Goal: Obtain resource: Download file/media

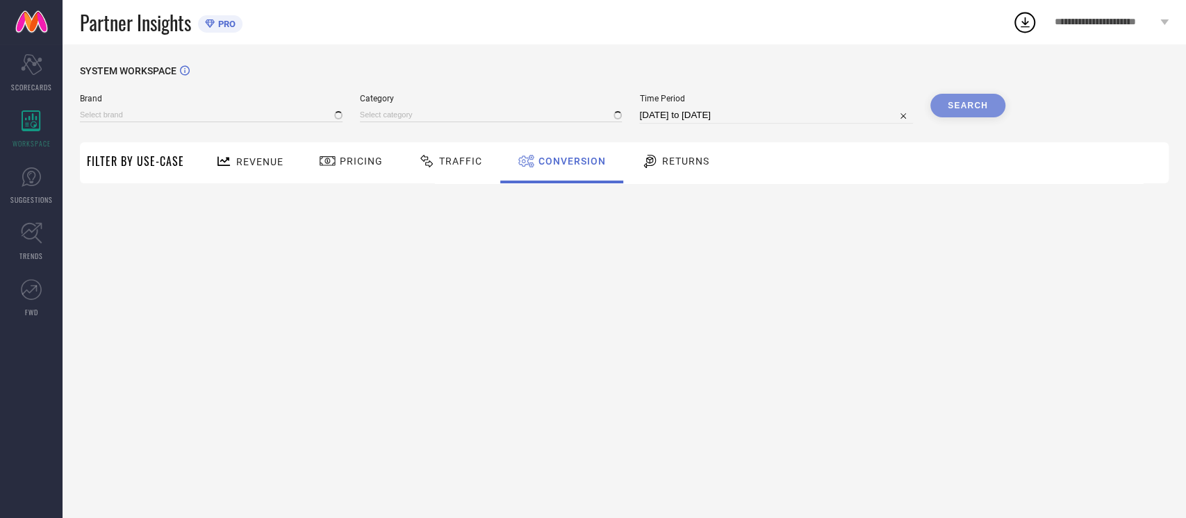
type input "NIKE"
type input "All"
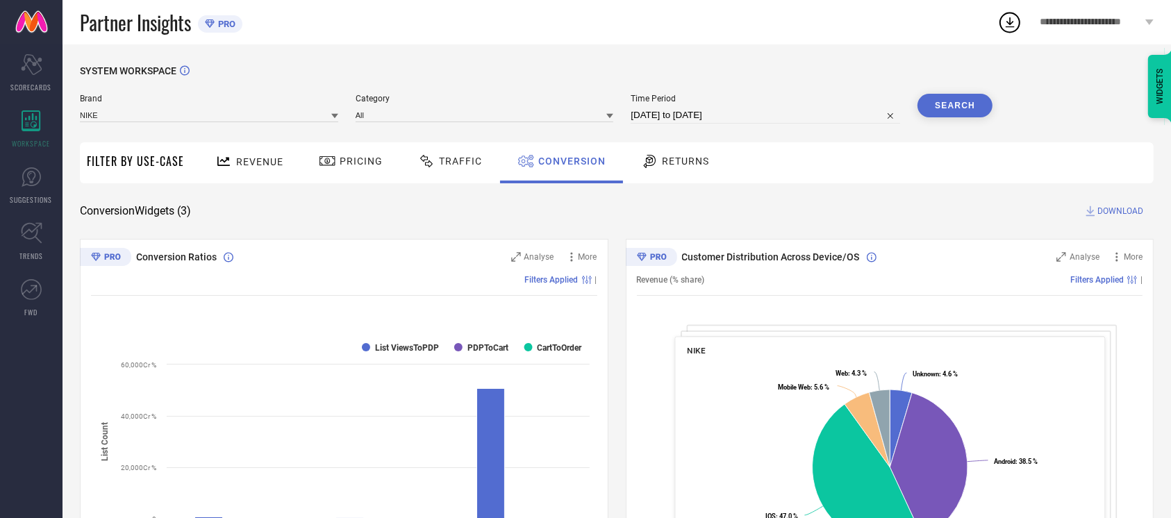
click at [959, 99] on button "Search" at bounding box center [955, 106] width 75 height 24
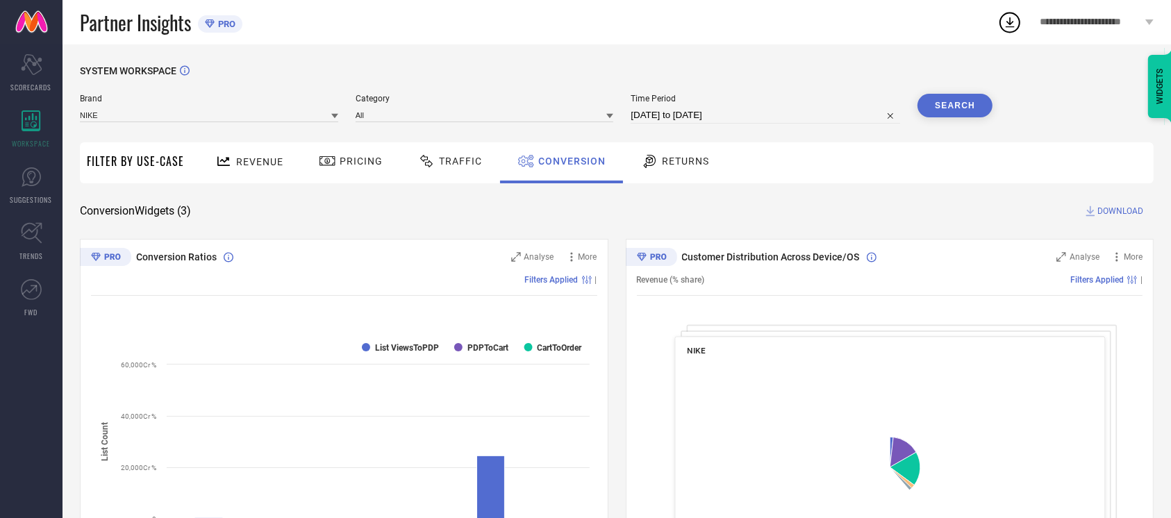
select select "8"
select select "2025"
select select "9"
select select "2025"
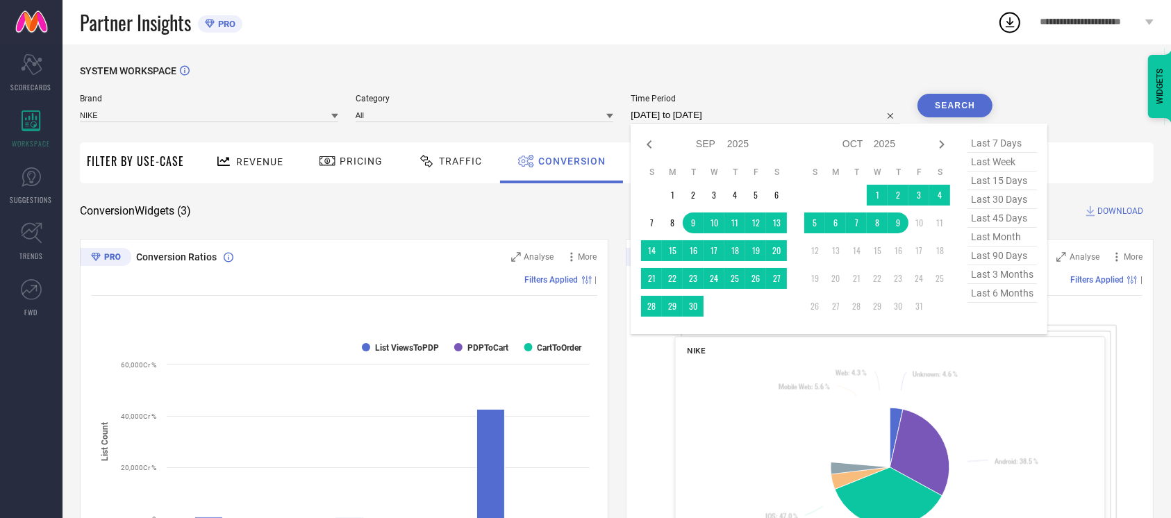
click at [751, 115] on input "[DATE] to [DATE]" at bounding box center [766, 115] width 270 height 17
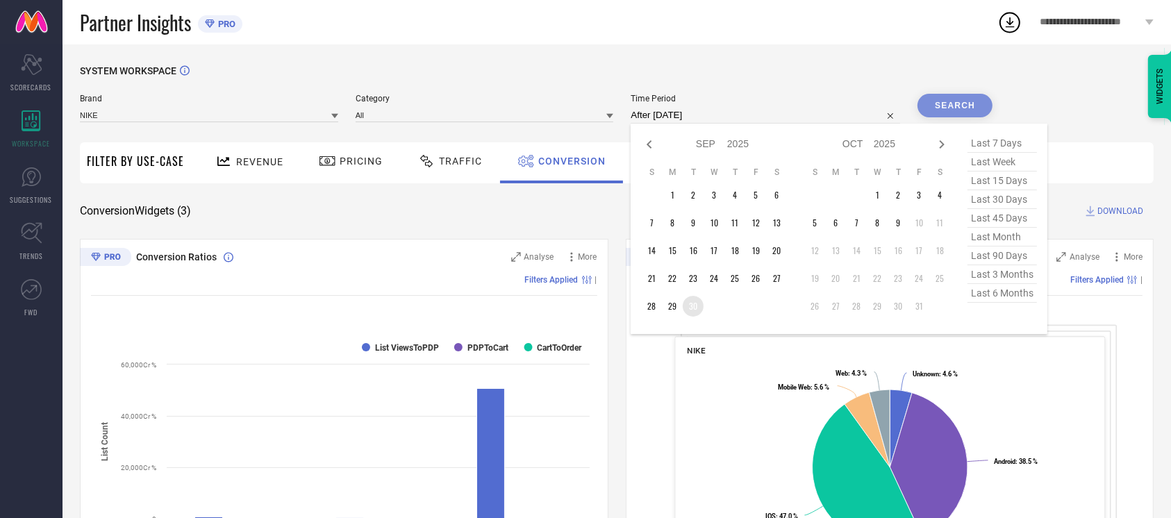
click at [689, 306] on td "30" at bounding box center [693, 306] width 21 height 21
type input "[DATE] to [DATE]"
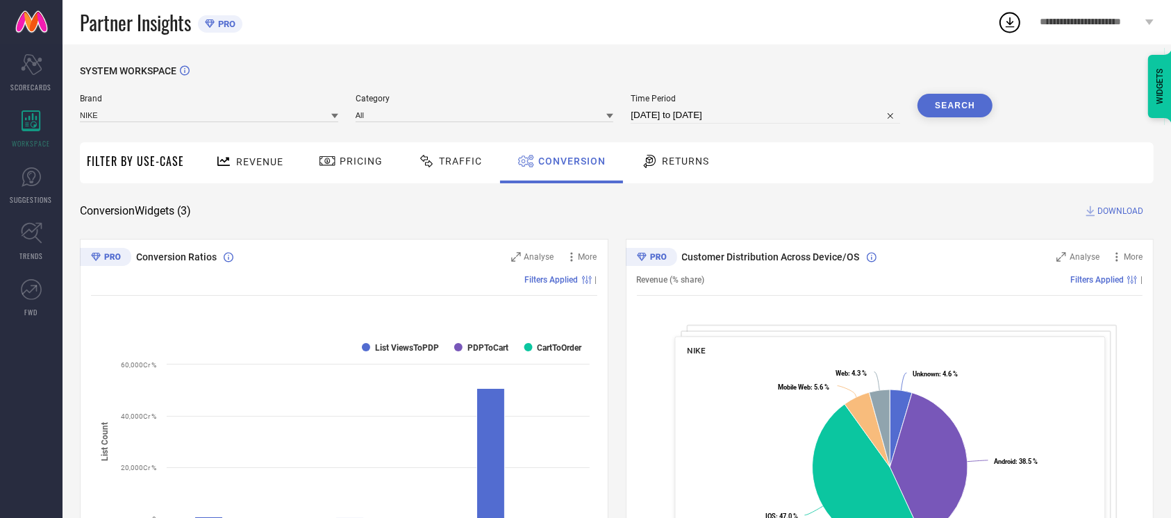
click at [945, 108] on button "Search" at bounding box center [955, 106] width 75 height 24
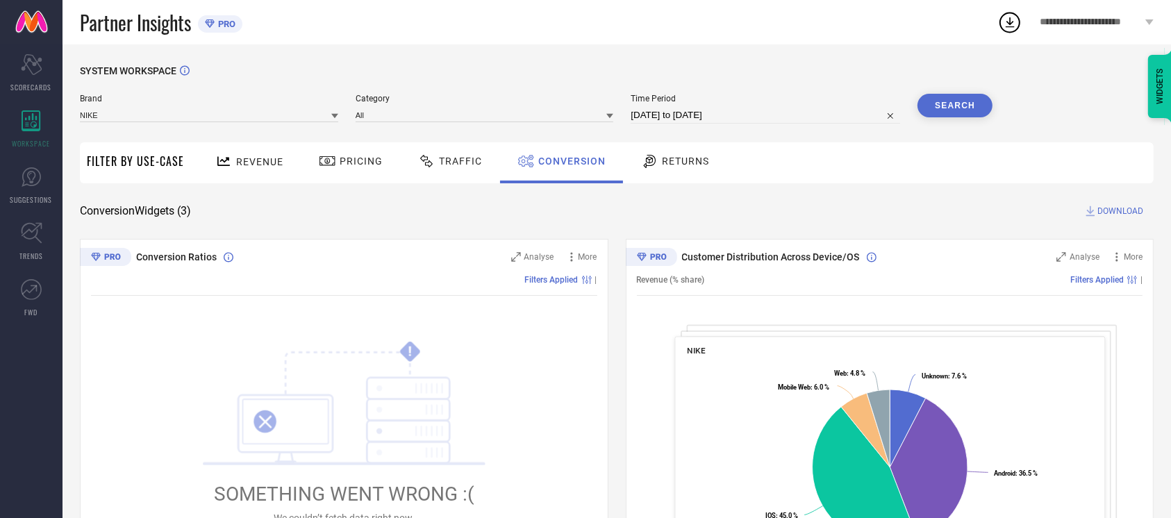
click at [1114, 211] on span "DOWNLOAD" at bounding box center [1121, 211] width 46 height 14
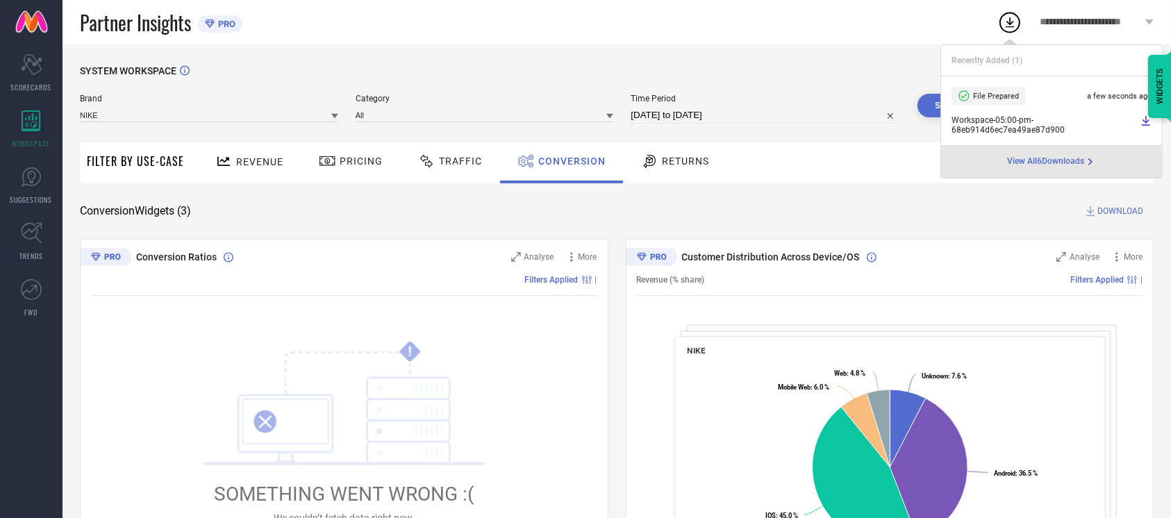
select select "8"
select select "2025"
select select "9"
select select "2025"
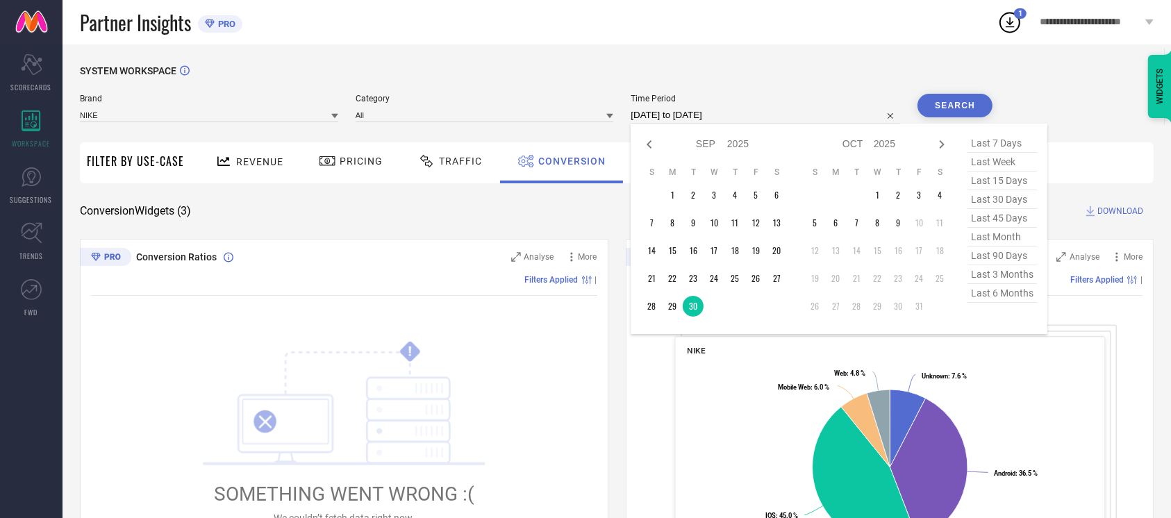
click at [750, 110] on input "[DATE] to [DATE]" at bounding box center [766, 115] width 270 height 17
click at [944, 197] on td "4" at bounding box center [940, 195] width 21 height 21
type input "[DATE] to [DATE]"
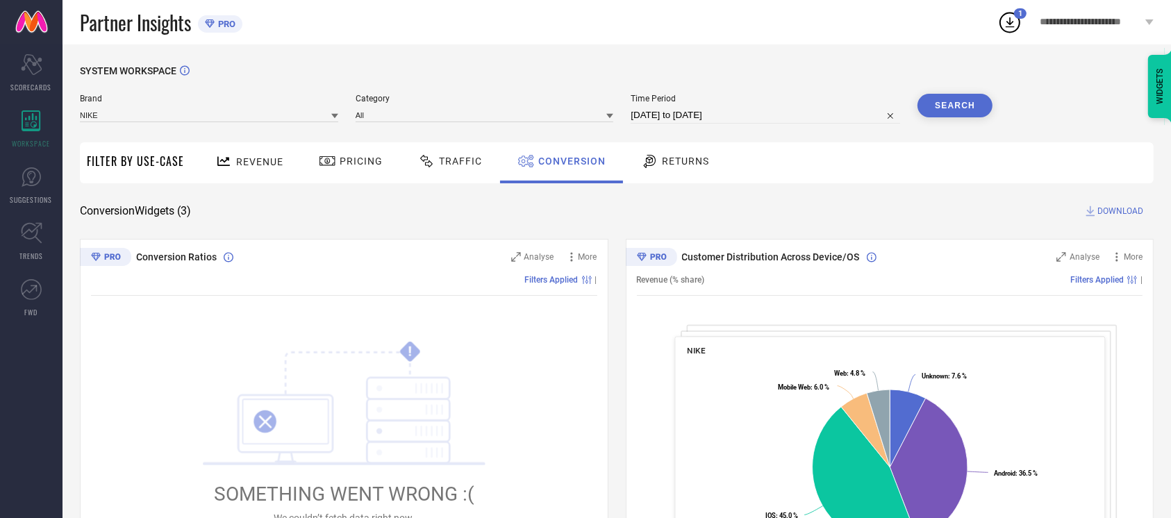
click at [982, 105] on button "Search" at bounding box center [955, 106] width 75 height 24
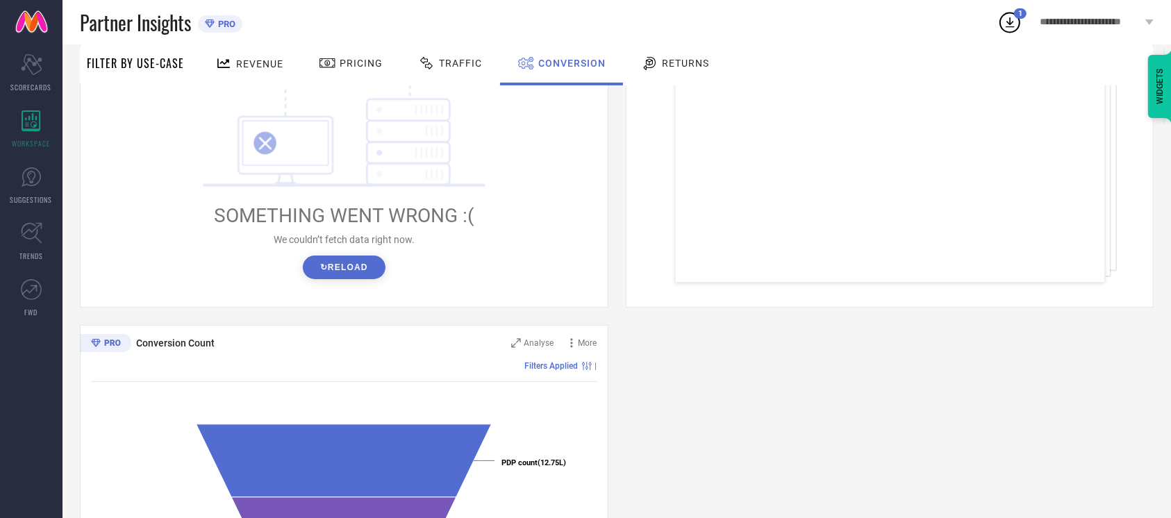
scroll to position [340, 0]
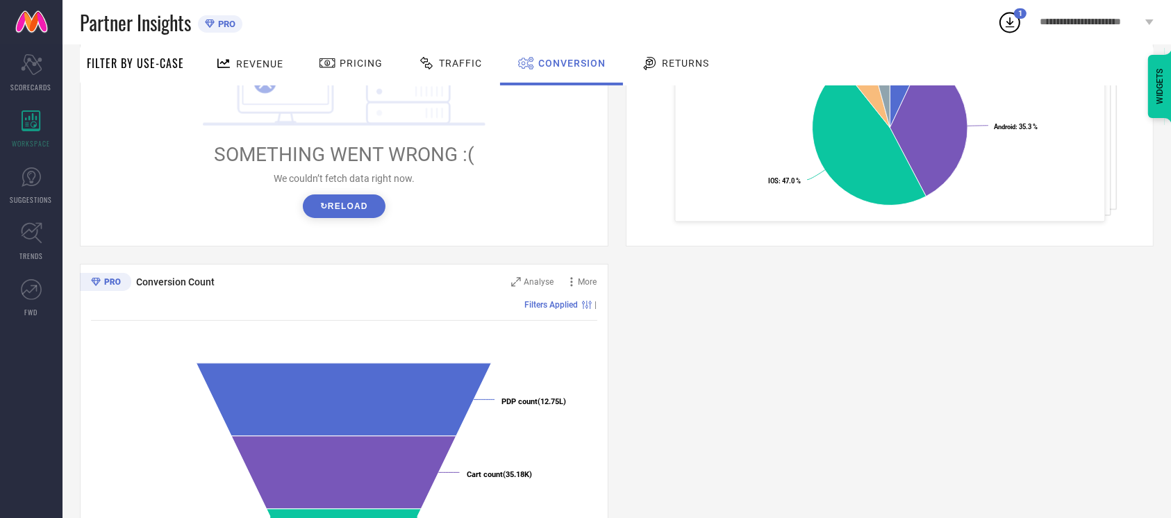
click at [356, 208] on button "↻ Reload" at bounding box center [344, 207] width 83 height 24
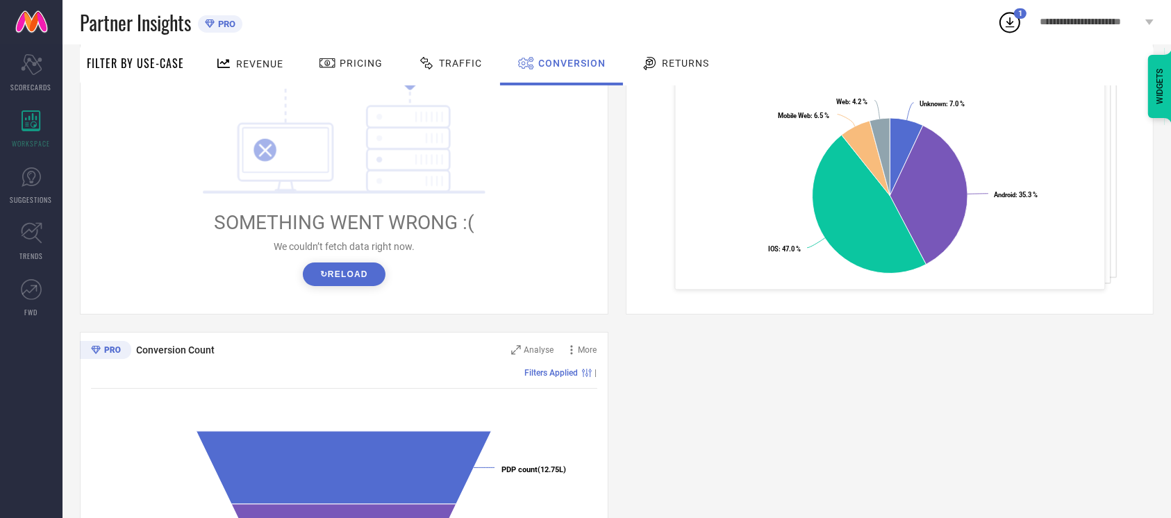
scroll to position [277, 0]
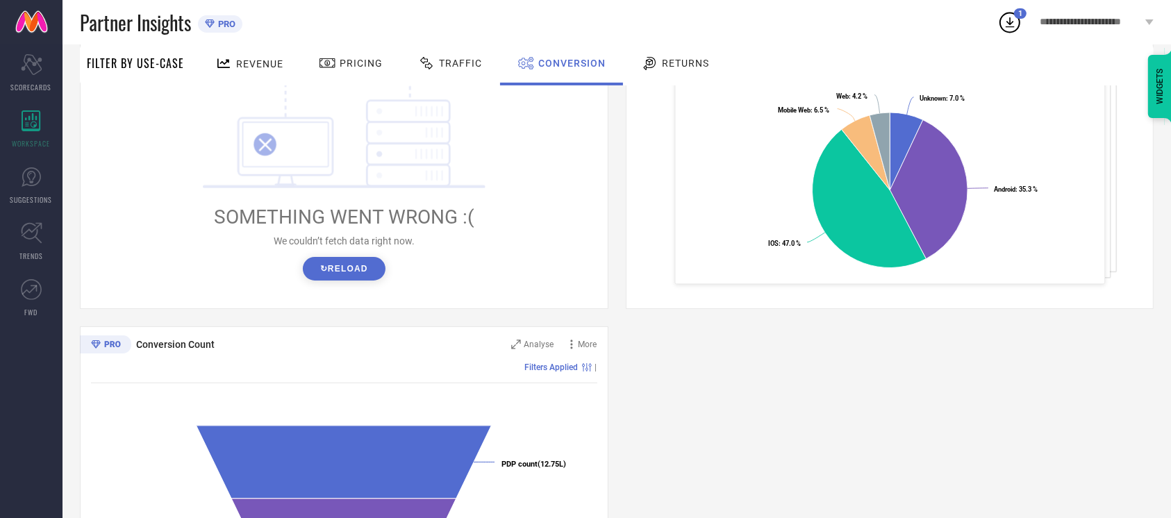
click at [368, 265] on button "↻ Reload" at bounding box center [344, 269] width 83 height 24
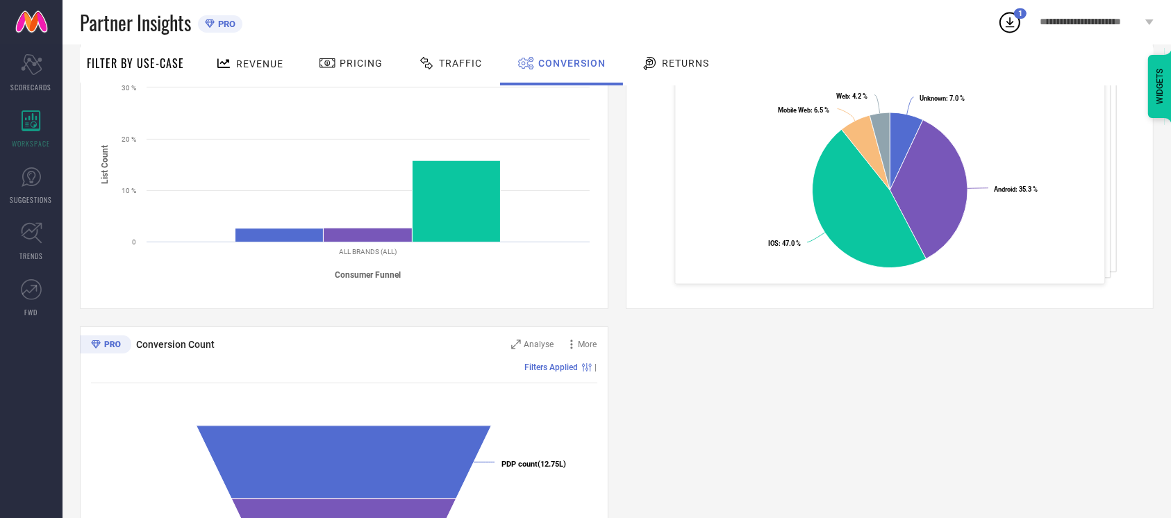
scroll to position [0, 0]
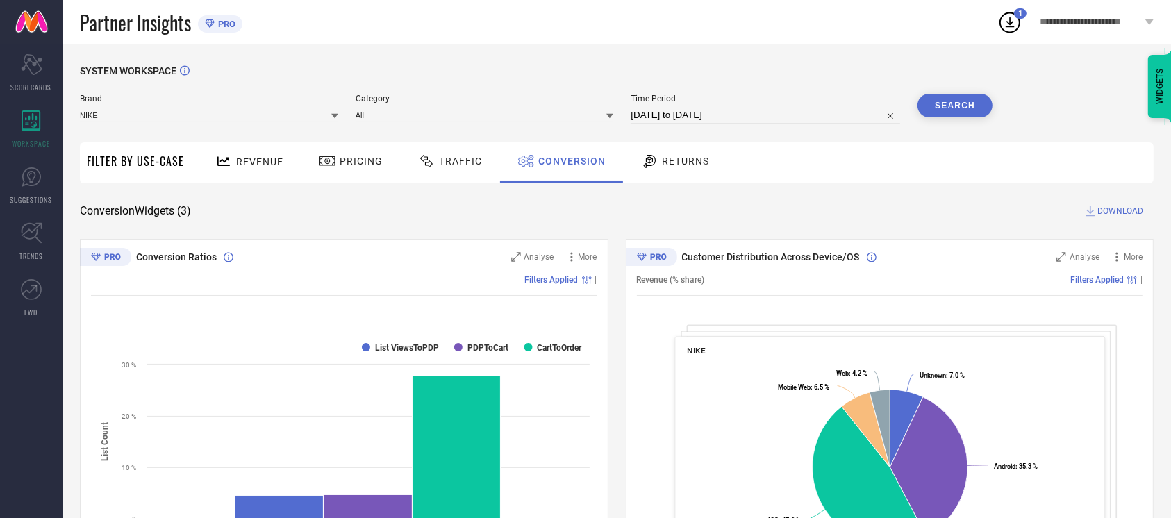
click at [1112, 208] on span "DOWNLOAD" at bounding box center [1121, 211] width 46 height 14
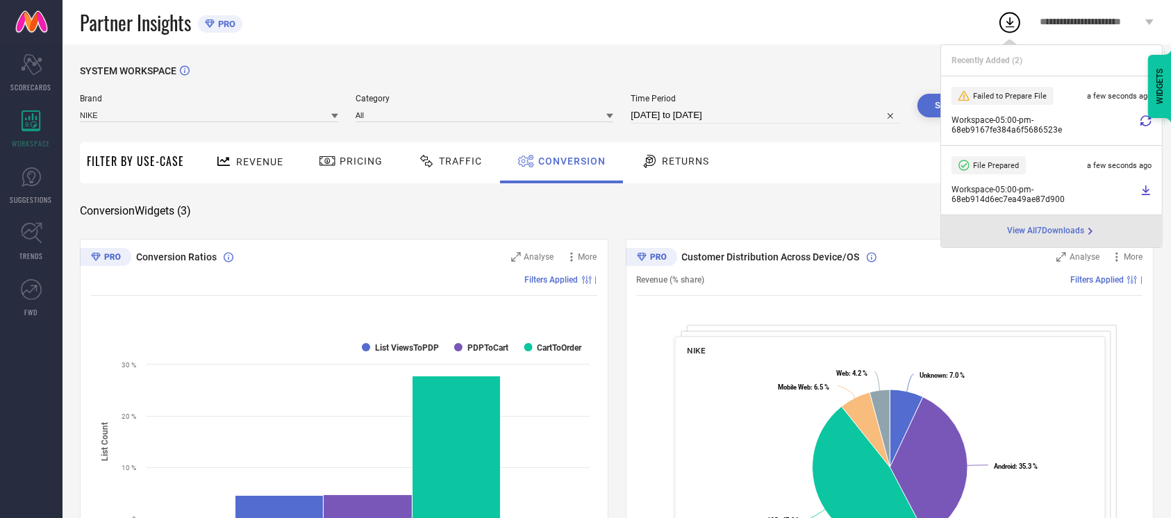
click at [1145, 124] on icon at bounding box center [1146, 120] width 11 height 11
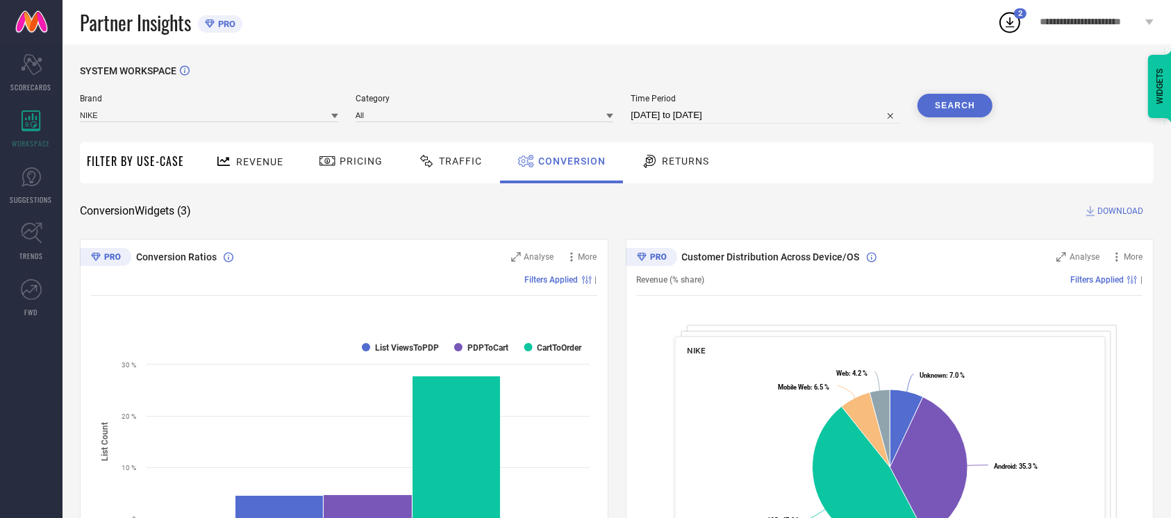
select select "9"
select select "2025"
select select "10"
select select "2025"
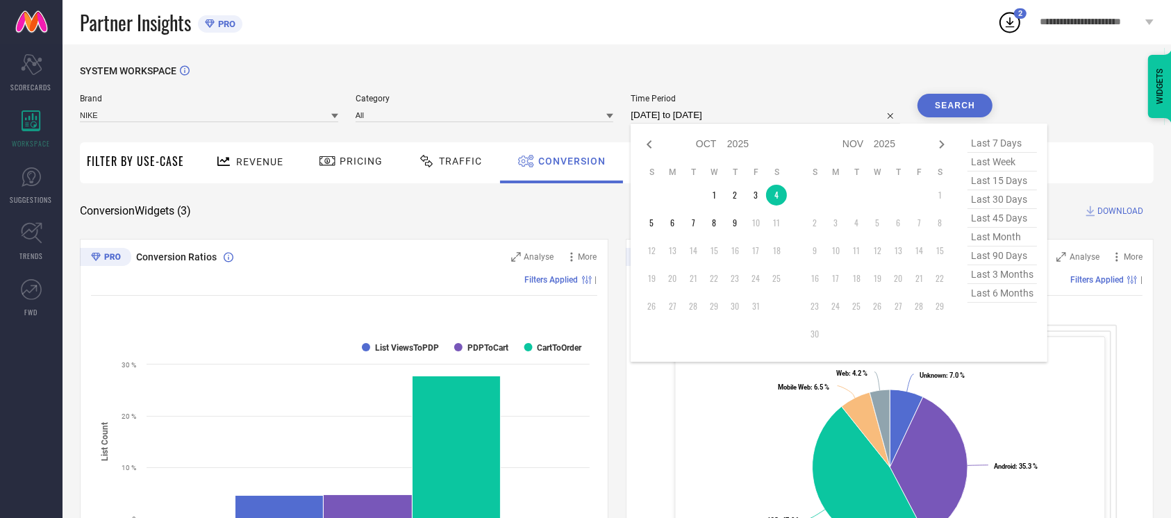
click at [771, 119] on input "[DATE] to [DATE]" at bounding box center [766, 115] width 270 height 17
click at [670, 224] on td "6" at bounding box center [672, 223] width 21 height 21
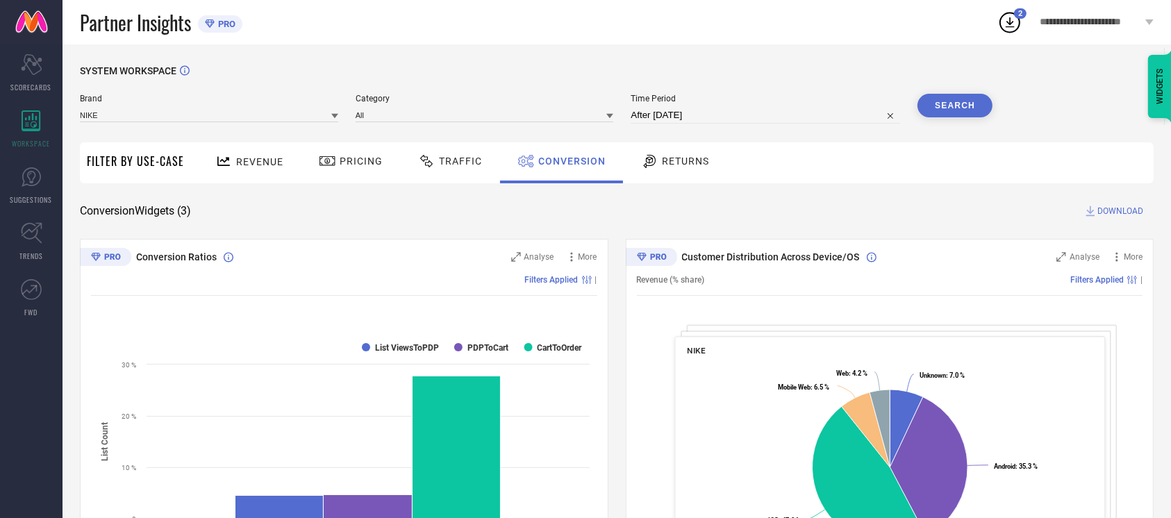
type input "[DATE] to [DATE]"
click at [967, 95] on button "Search" at bounding box center [955, 106] width 75 height 24
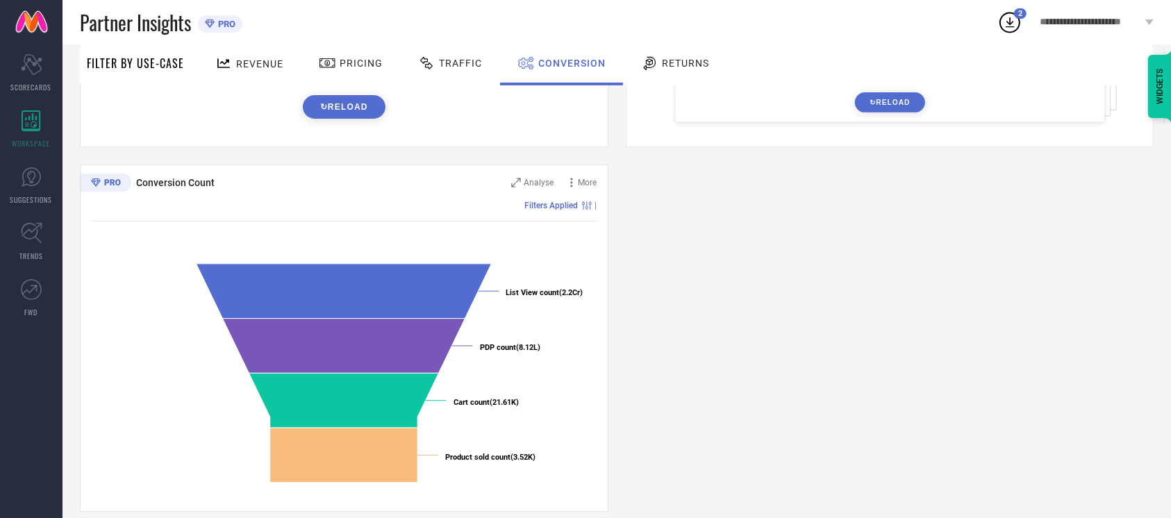
scroll to position [445, 0]
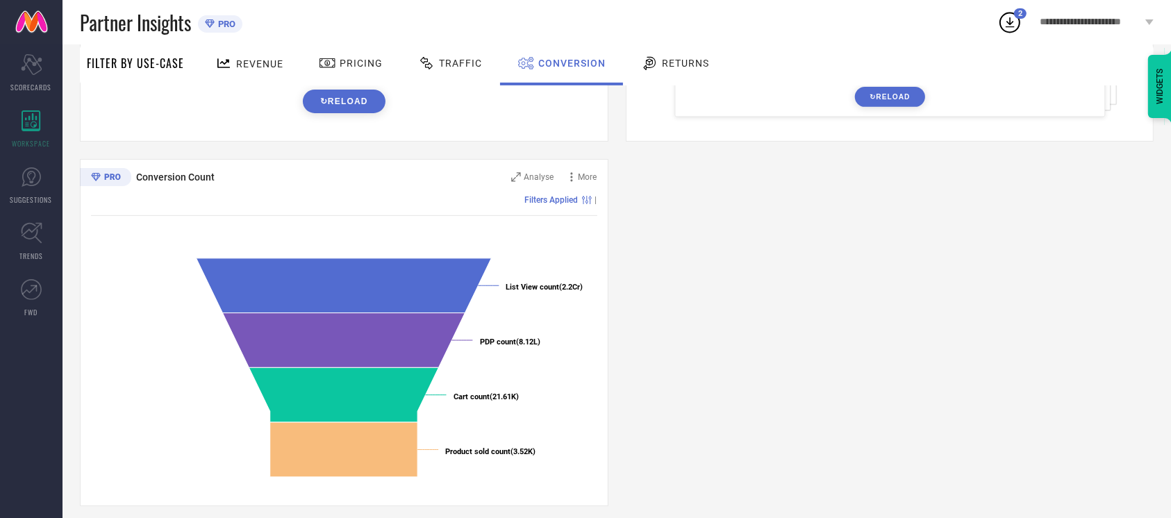
click at [364, 98] on button "↻ Reload" at bounding box center [344, 102] width 83 height 24
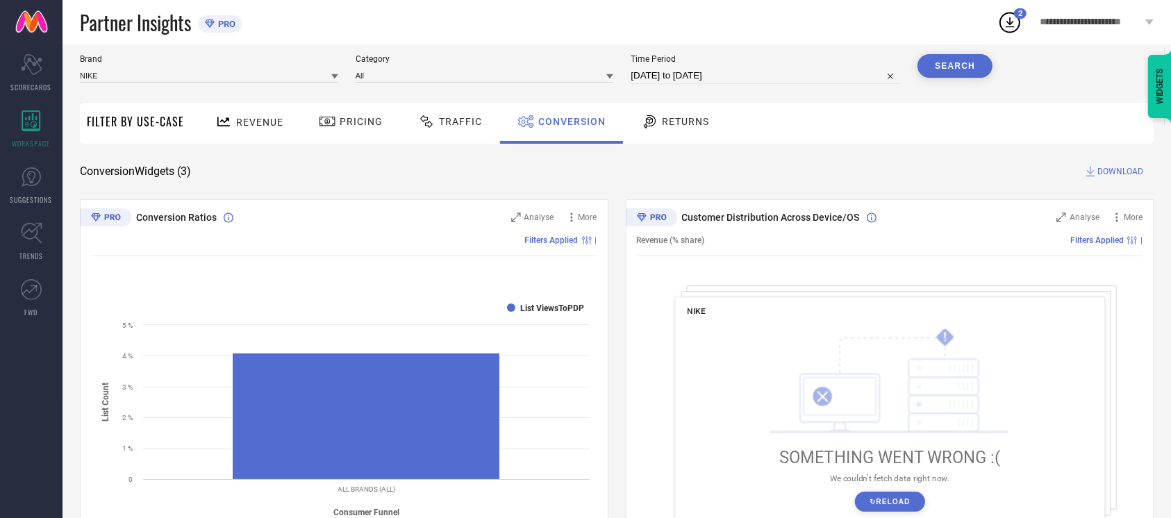
scroll to position [0, 0]
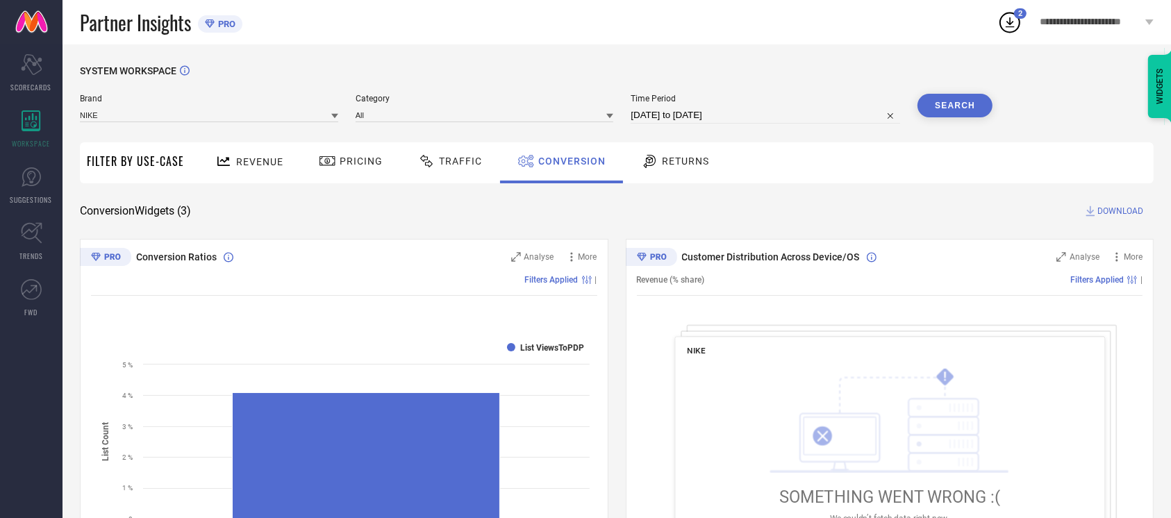
click at [1109, 208] on span "DOWNLOAD" at bounding box center [1121, 211] width 46 height 14
select select "9"
select select "2025"
select select "10"
select select "2025"
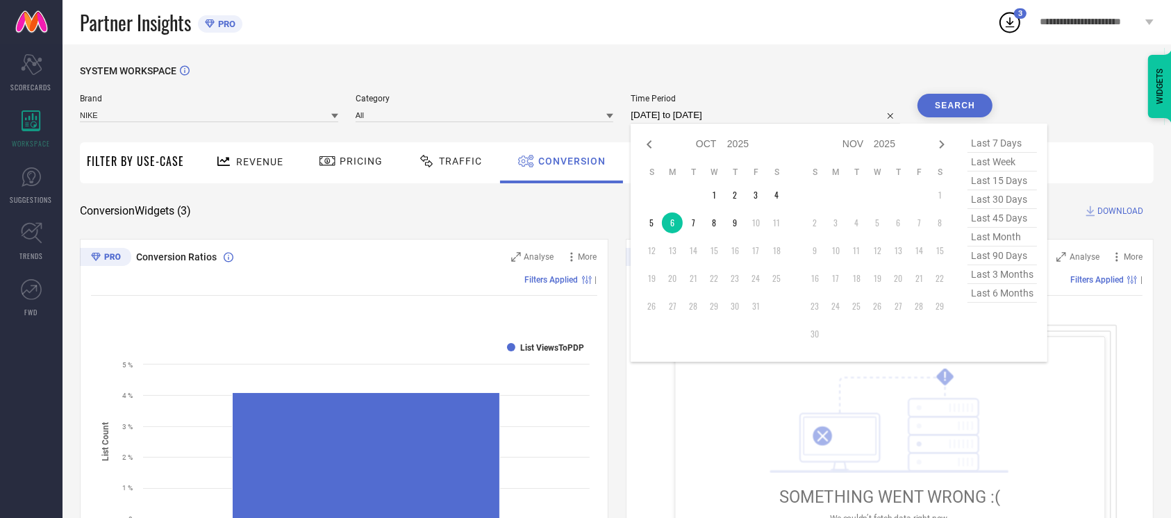
click at [839, 122] on input "[DATE] to [DATE]" at bounding box center [766, 115] width 270 height 17
click at [748, 192] on td "3" at bounding box center [755, 195] width 21 height 21
type input "[DATE] to [DATE]"
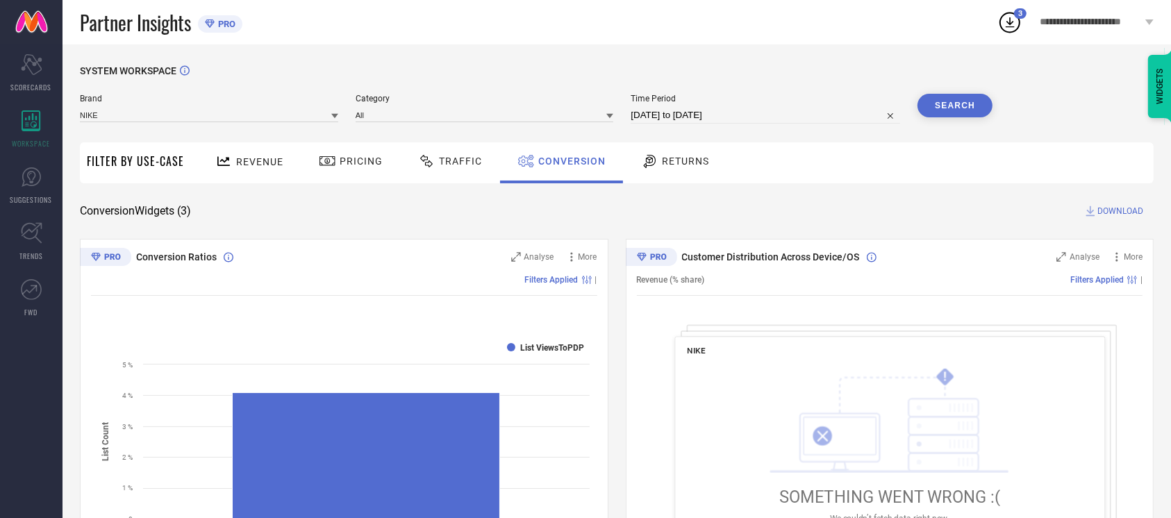
click at [953, 99] on button "Search" at bounding box center [955, 106] width 75 height 24
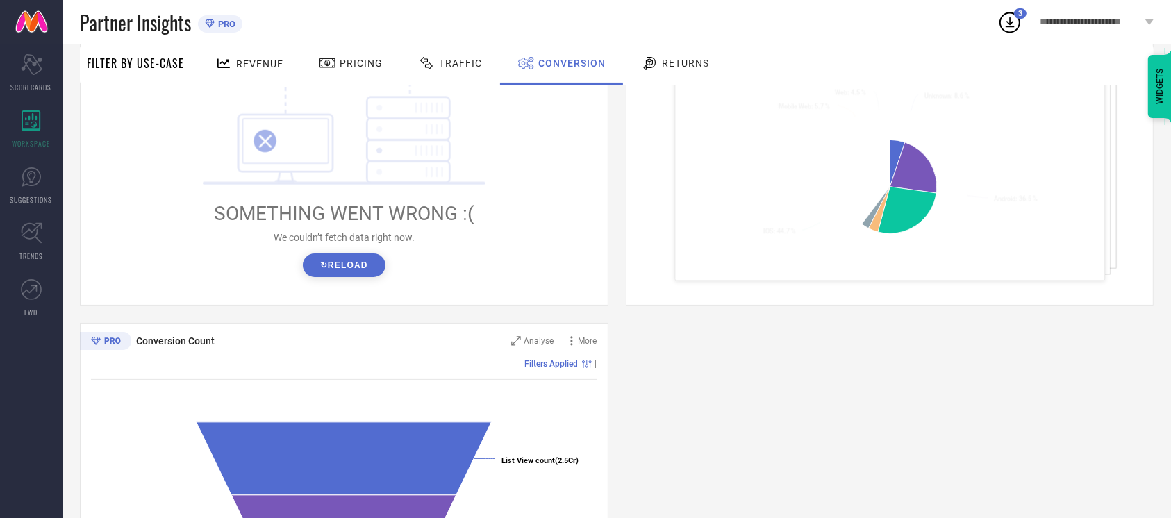
scroll to position [292, 0]
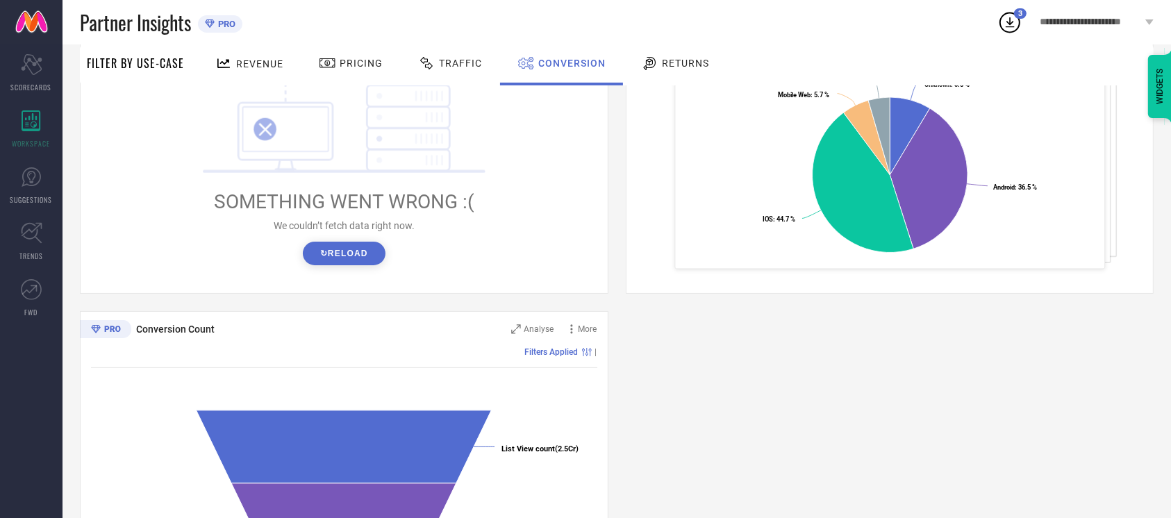
click at [345, 252] on button "↻ Reload" at bounding box center [344, 254] width 83 height 24
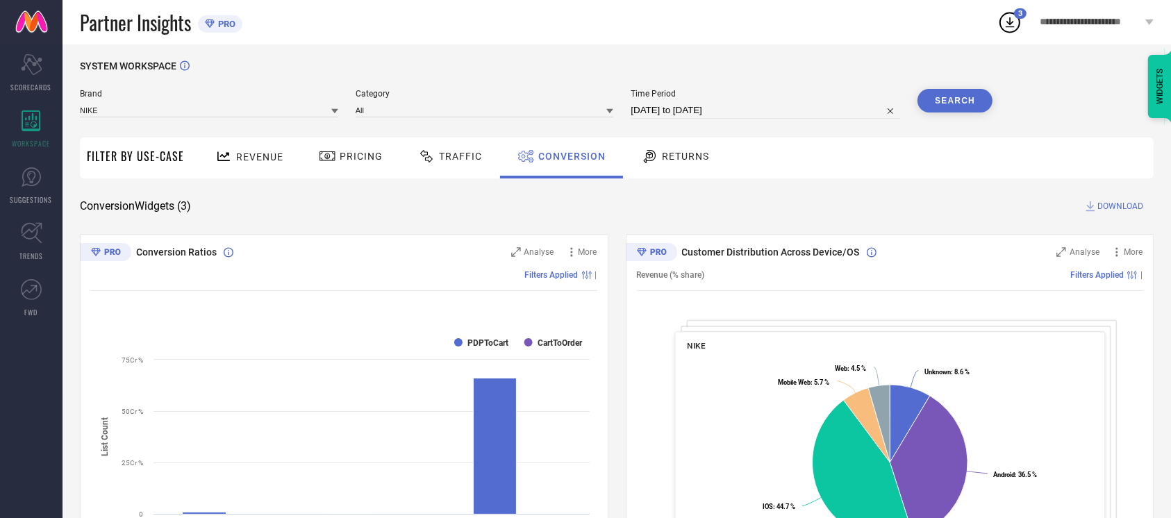
scroll to position [0, 0]
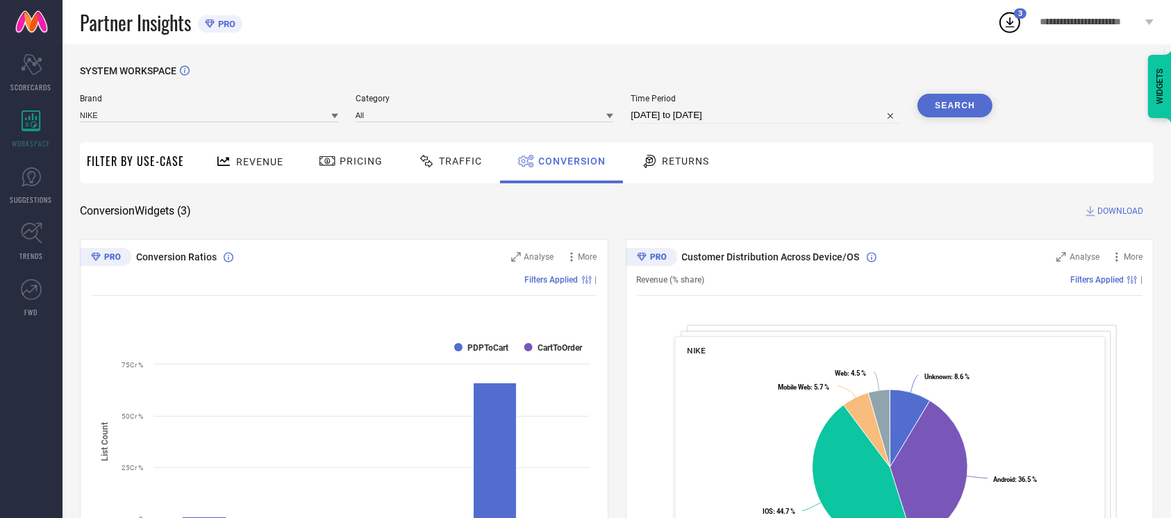
click at [1110, 206] on span "DOWNLOAD" at bounding box center [1121, 211] width 46 height 14
